Goal: Navigation & Orientation: Find specific page/section

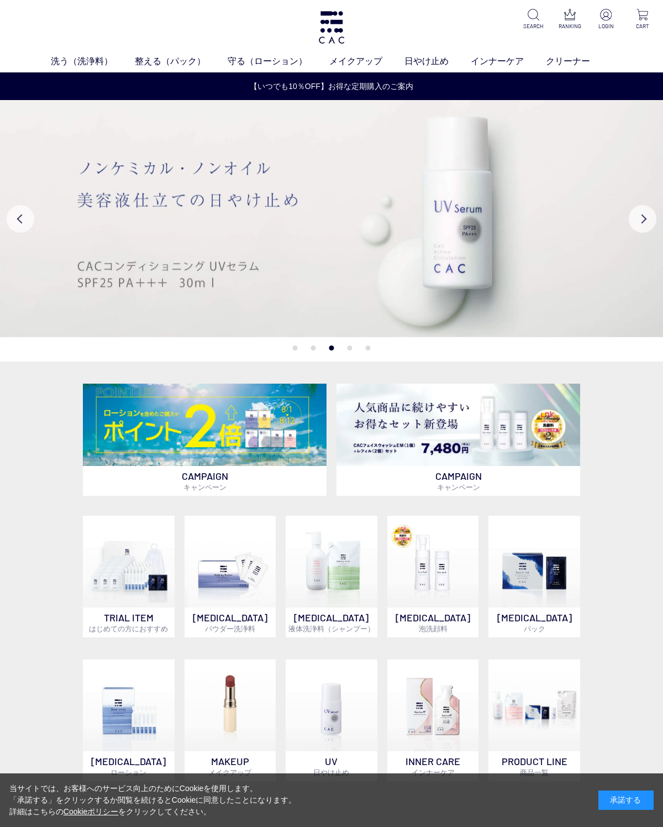
click at [523, 601] on img at bounding box center [534, 562] width 92 height 92
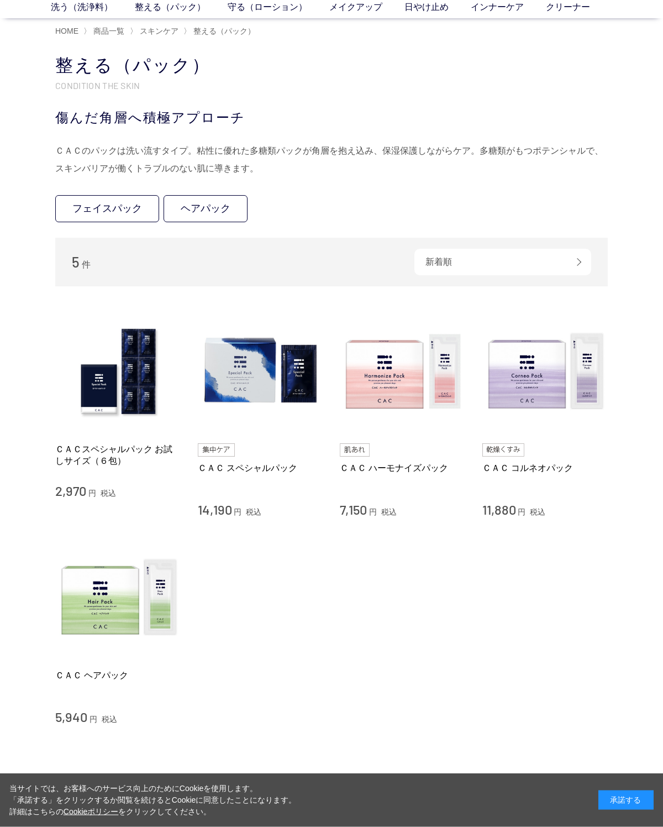
scroll to position [56, 0]
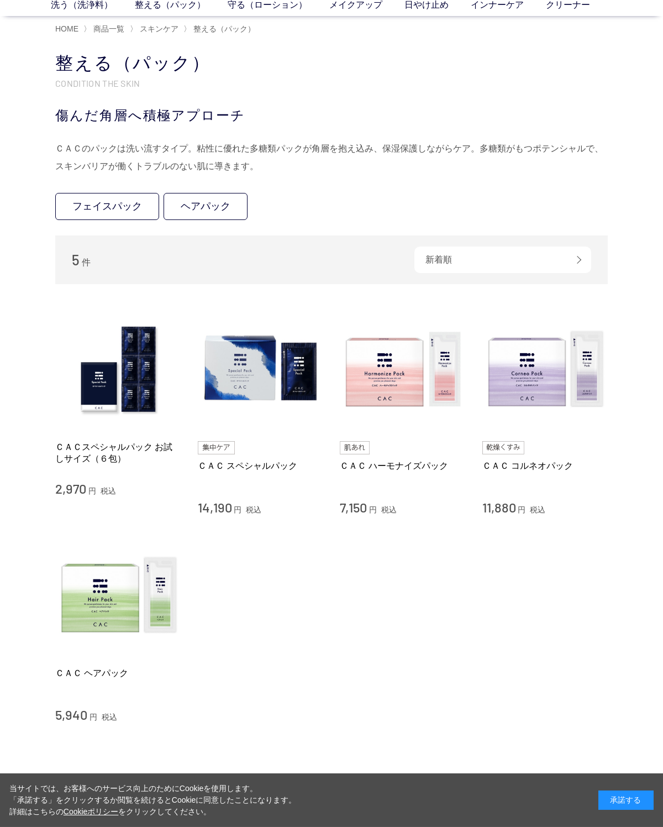
click at [96, 614] on img at bounding box center [118, 595] width 126 height 126
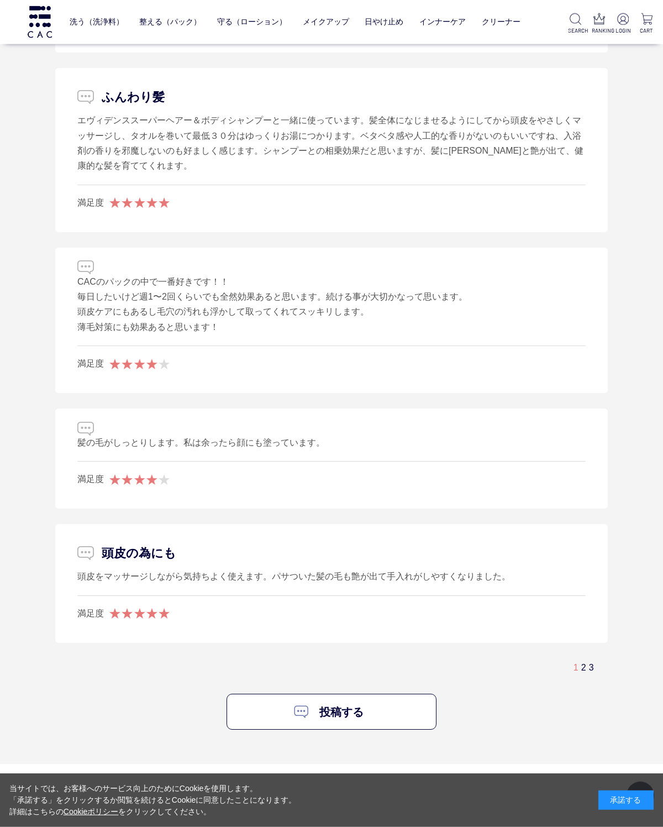
scroll to position [2080, 0]
click at [574, 661] on span "1" at bounding box center [576, 665] width 5 height 9
click at [575, 657] on div "1 2 3" at bounding box center [331, 666] width 553 height 19
click at [575, 661] on span "1" at bounding box center [576, 665] width 5 height 9
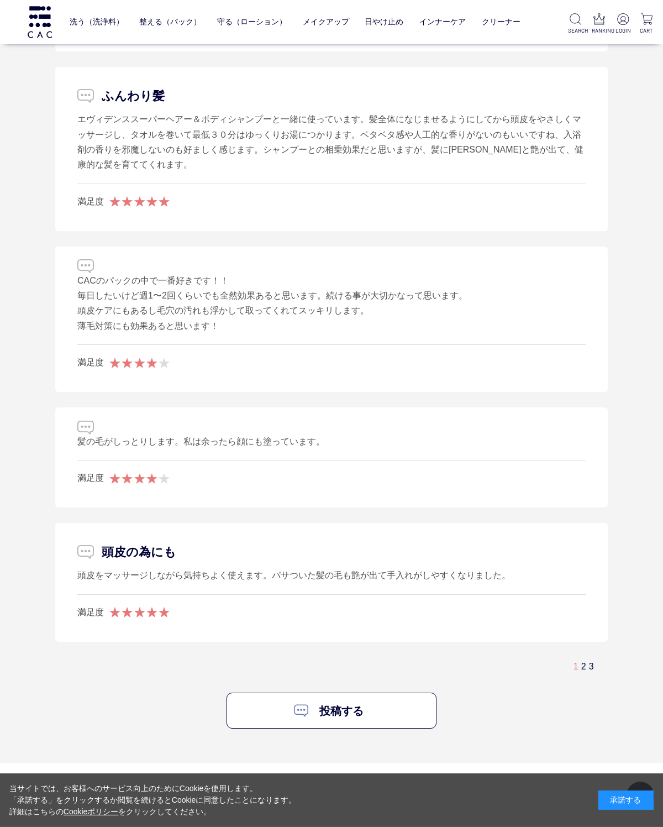
click at [573, 657] on div "1 2 3" at bounding box center [331, 666] width 553 height 19
click at [581, 661] on link "2" at bounding box center [583, 665] width 5 height 9
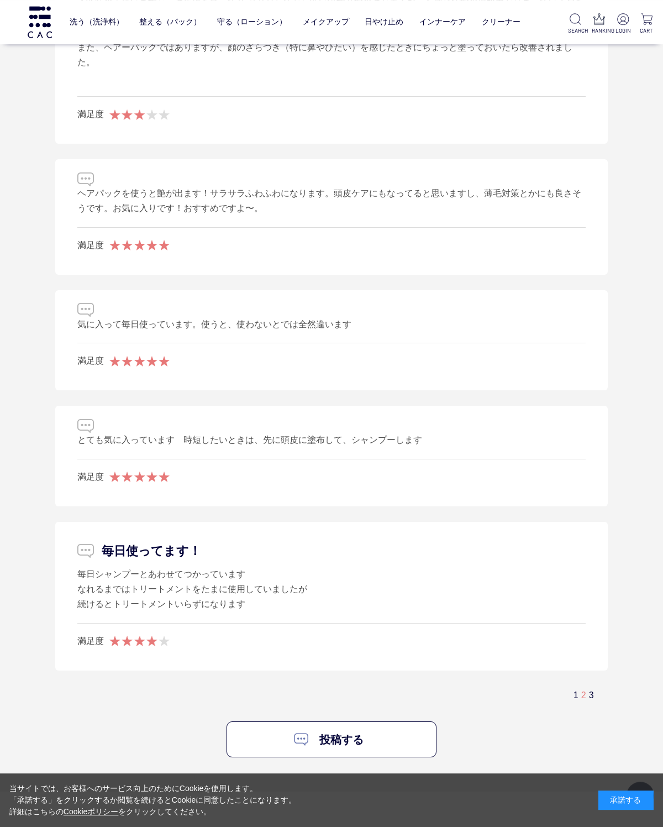
scroll to position [2191, 0]
click at [593, 686] on div "1 2 3" at bounding box center [331, 695] width 553 height 19
click at [589, 690] on link "3" at bounding box center [591, 694] width 5 height 9
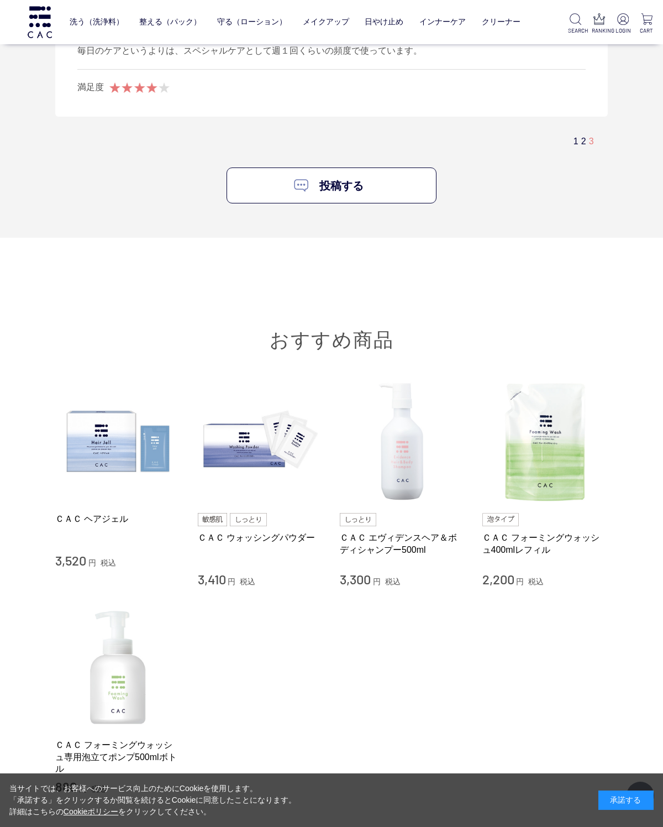
scroll to position [1455, 0]
click at [89, 456] on img at bounding box center [118, 441] width 126 height 126
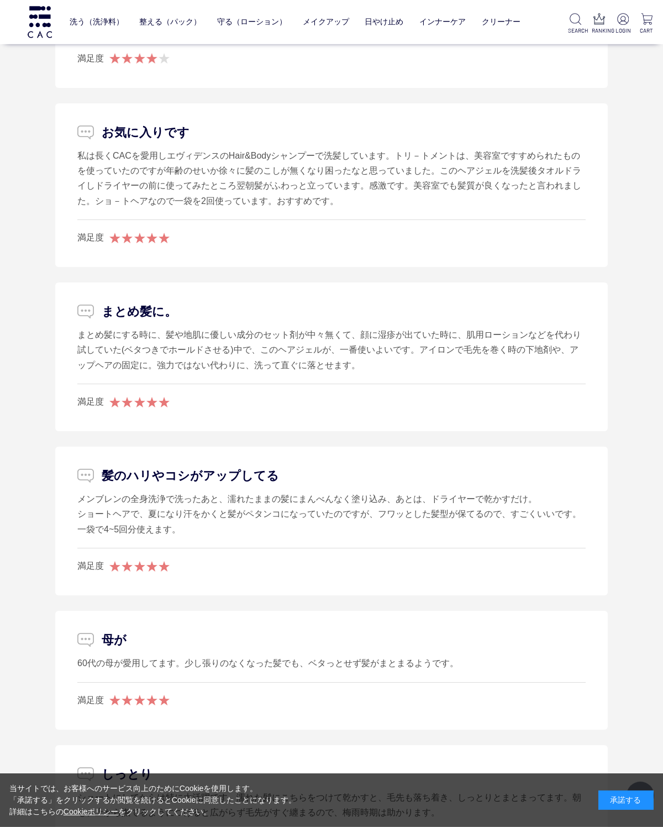
scroll to position [2004, 0]
